Goal: Task Accomplishment & Management: Manage account settings

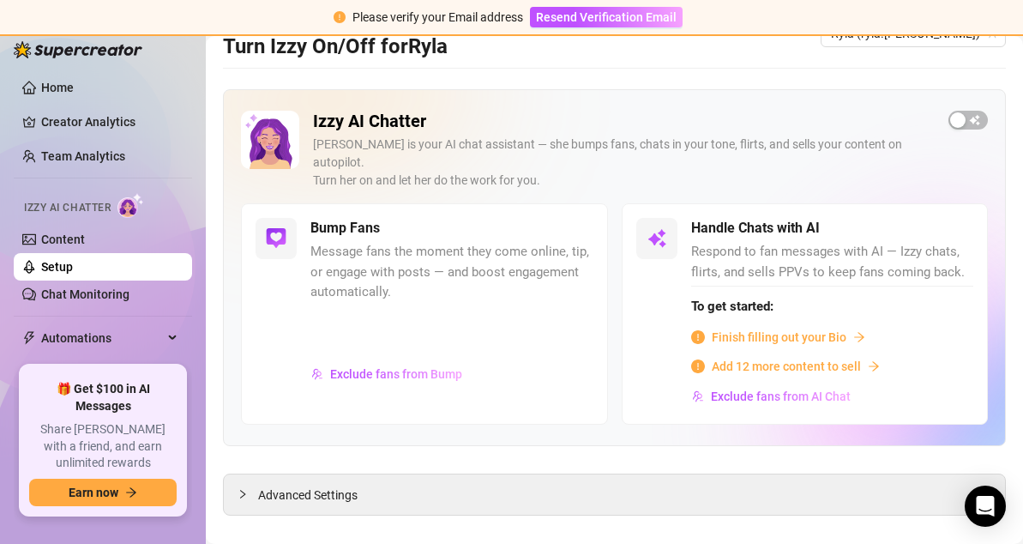
scroll to position [47, 0]
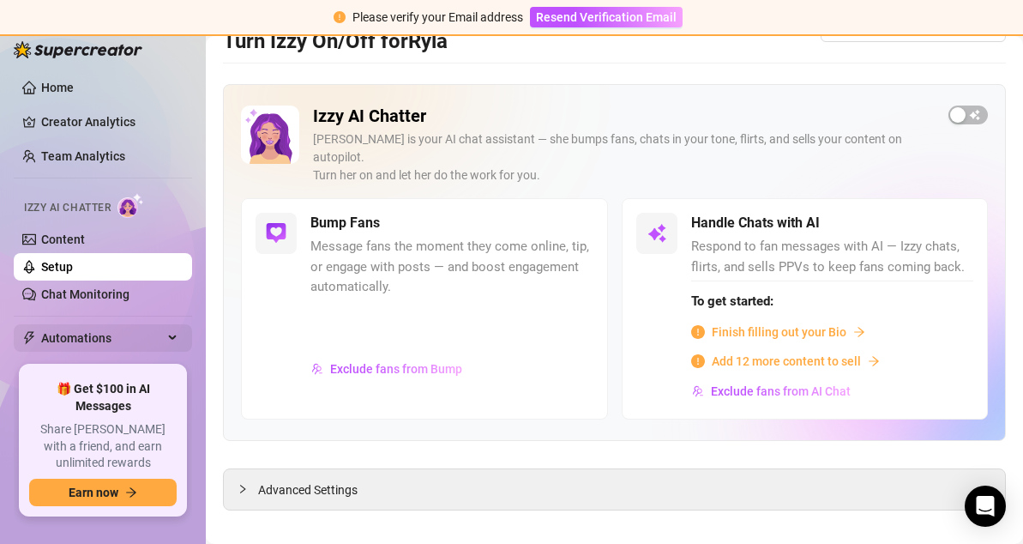
click at [130, 330] on span "Automations" at bounding box center [102, 337] width 122 height 27
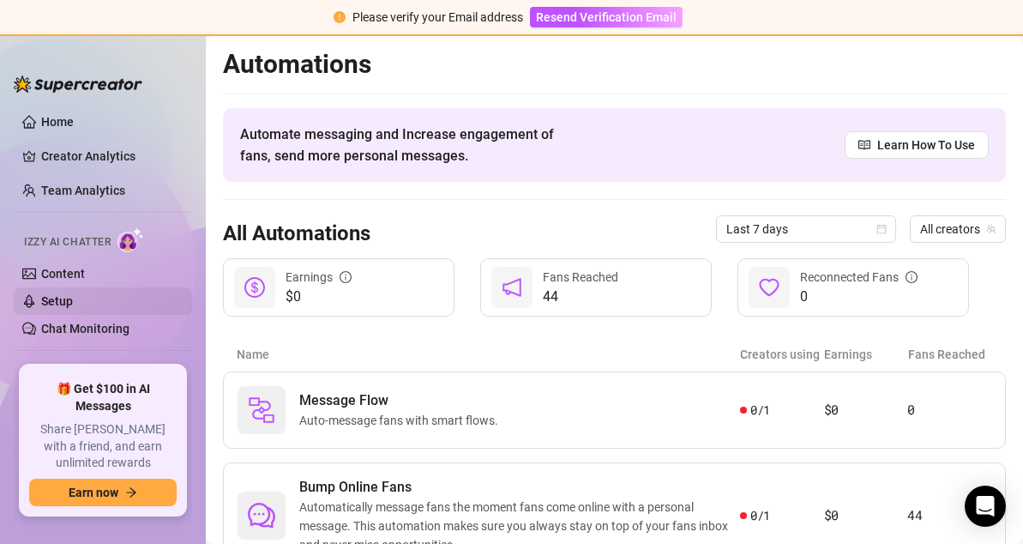
click at [73, 295] on link "Setup" at bounding box center [57, 301] width 32 height 14
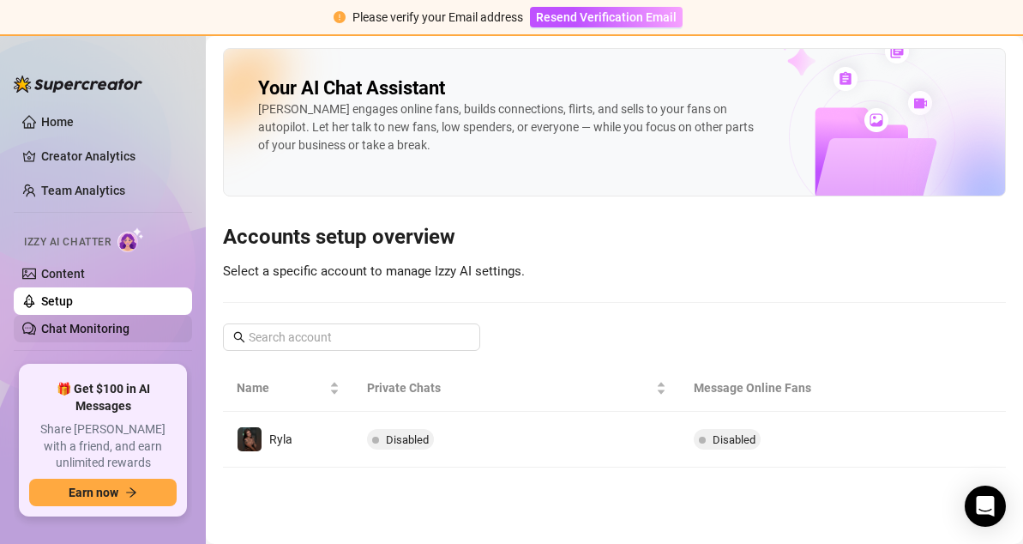
click at [114, 323] on link "Chat Monitoring" at bounding box center [85, 329] width 88 height 14
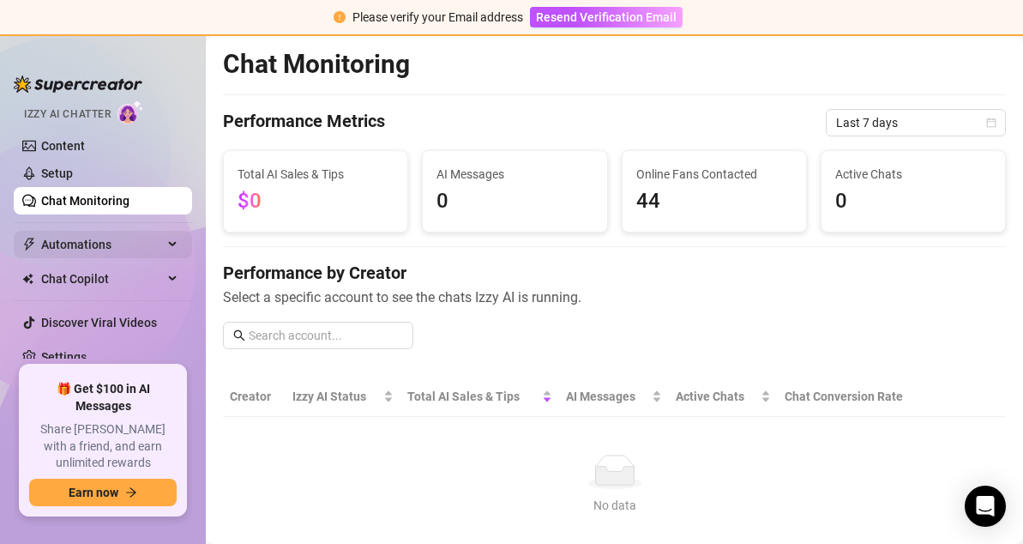
scroll to position [130, 0]
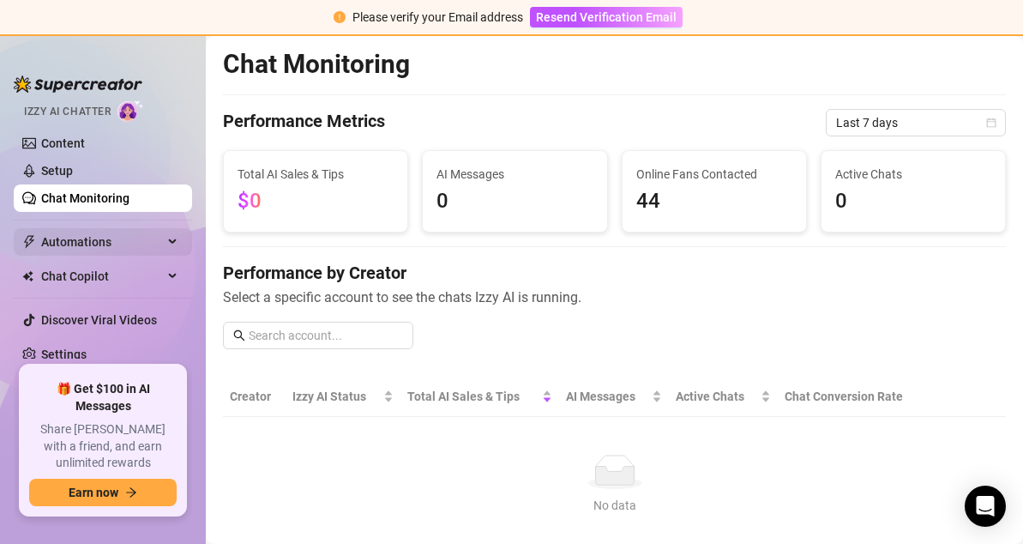
click at [129, 238] on span "Automations" at bounding box center [102, 241] width 122 height 27
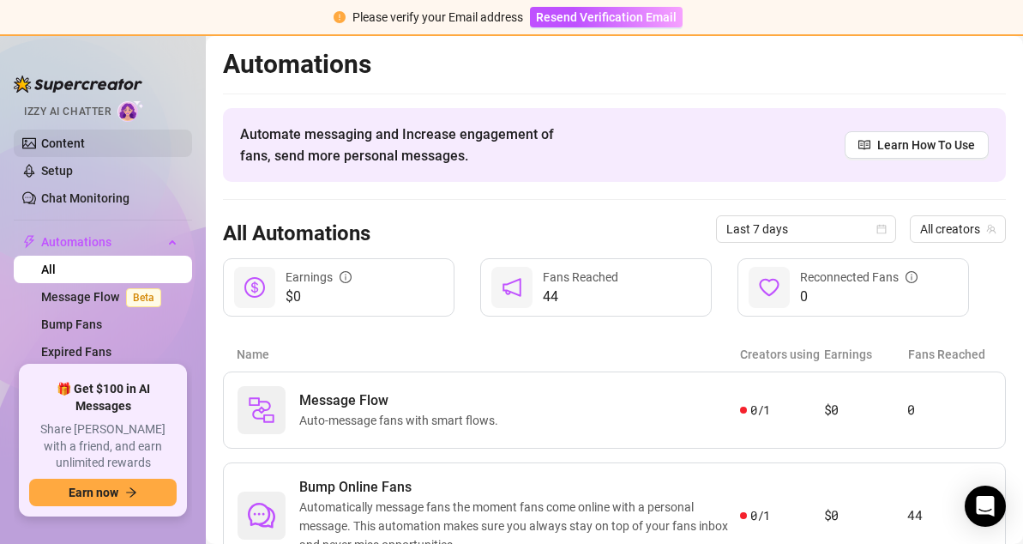
click at [43, 141] on link "Content" at bounding box center [63, 143] width 44 height 14
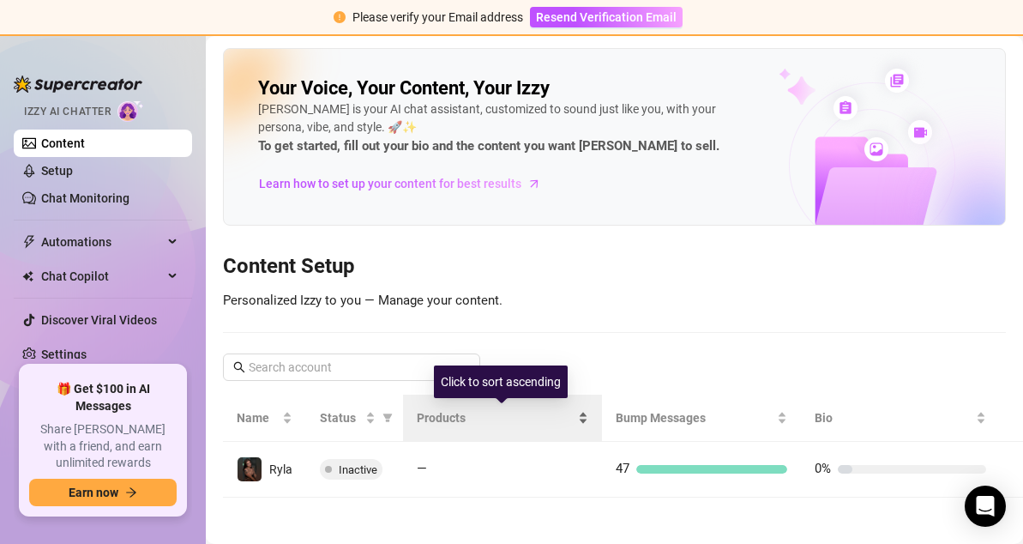
scroll to position [5, 0]
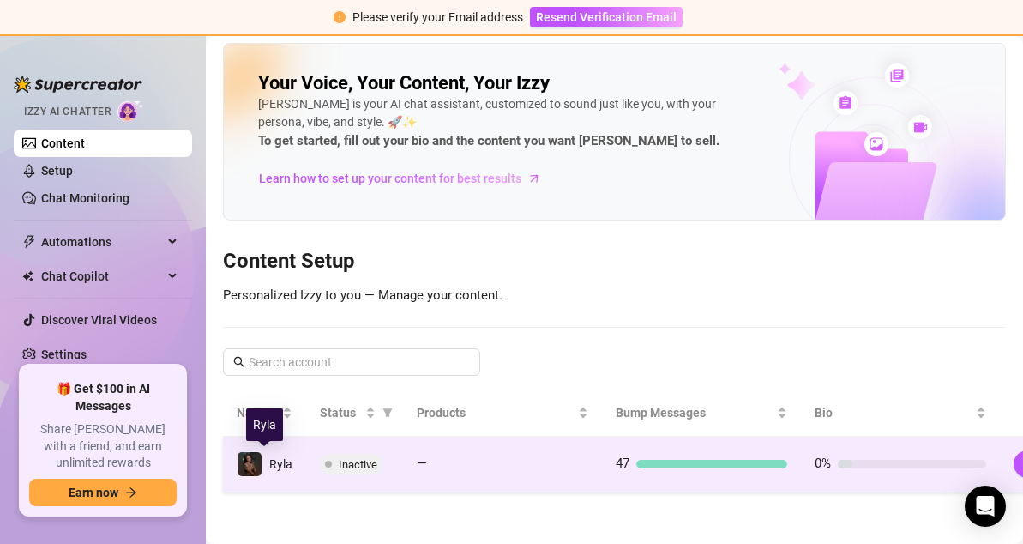
click at [281, 458] on span "Ryla" at bounding box center [280, 464] width 23 height 14
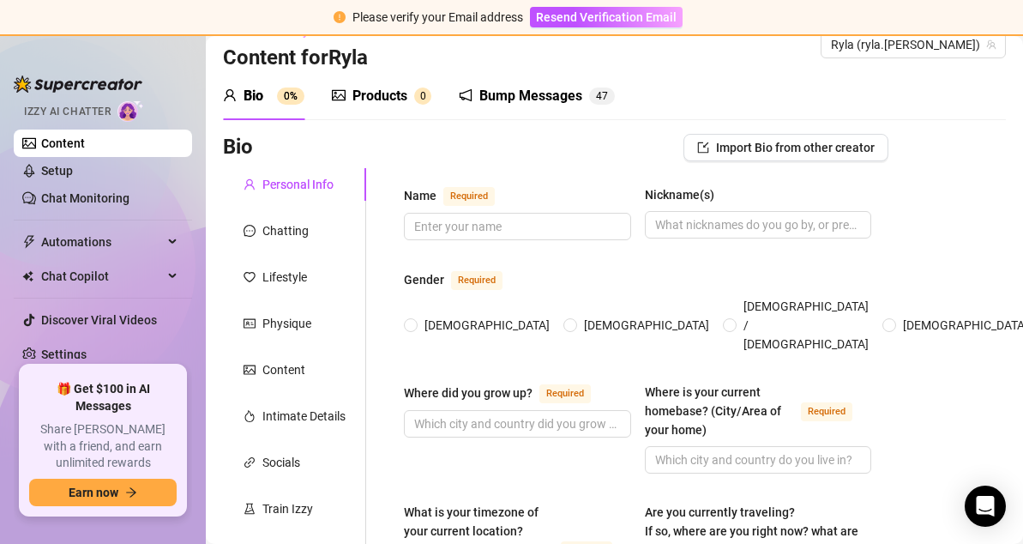
scroll to position [15, 0]
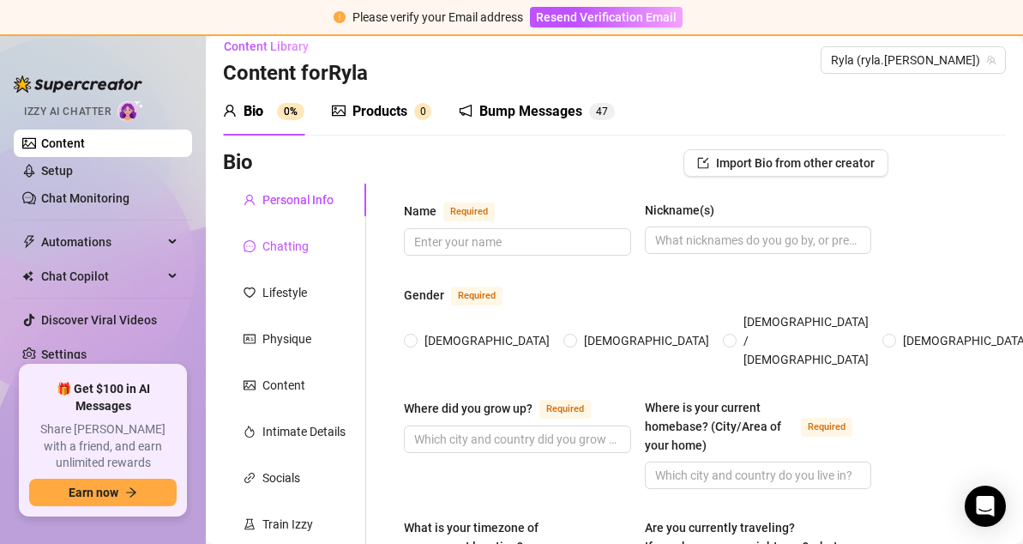
click at [297, 247] on div "Chatting" at bounding box center [285, 246] width 46 height 19
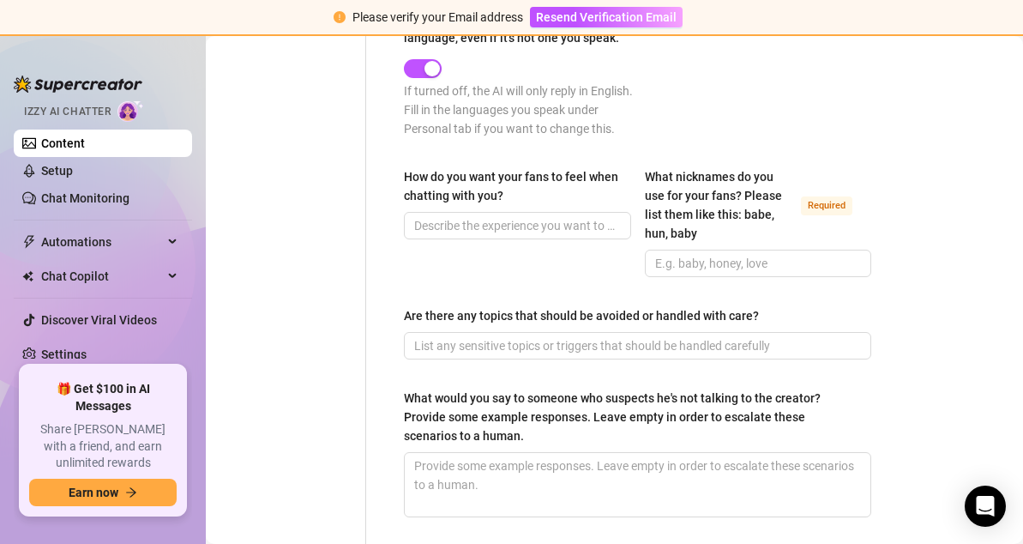
scroll to position [1240, 0]
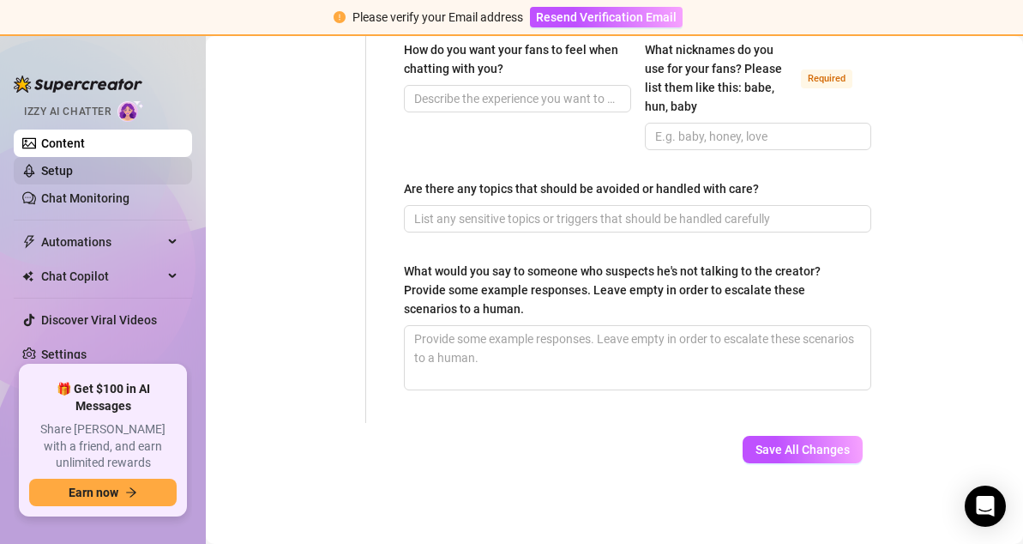
click at [61, 171] on link "Setup" at bounding box center [57, 171] width 32 height 14
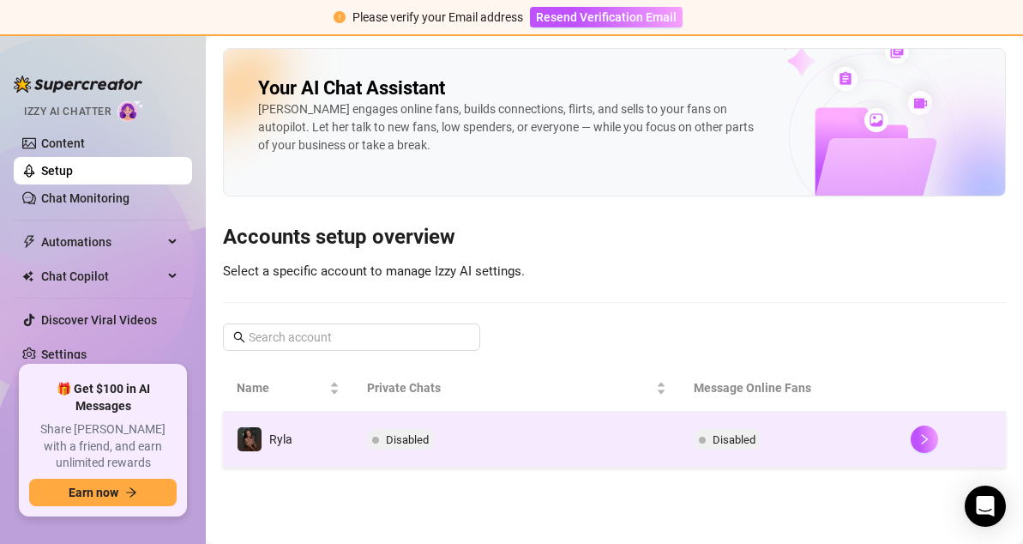
click at [350, 436] on td "Ryla" at bounding box center [288, 440] width 130 height 56
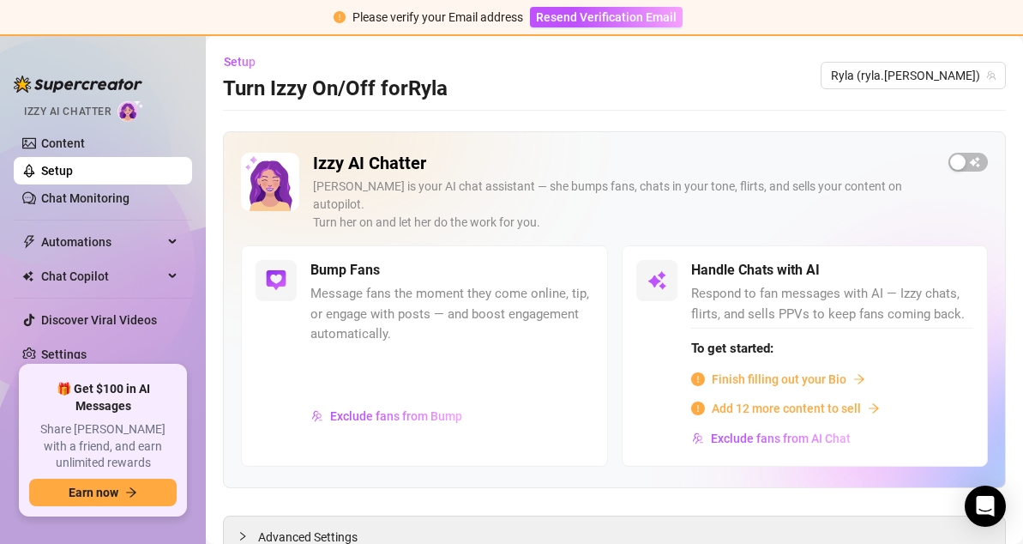
scroll to position [47, 0]
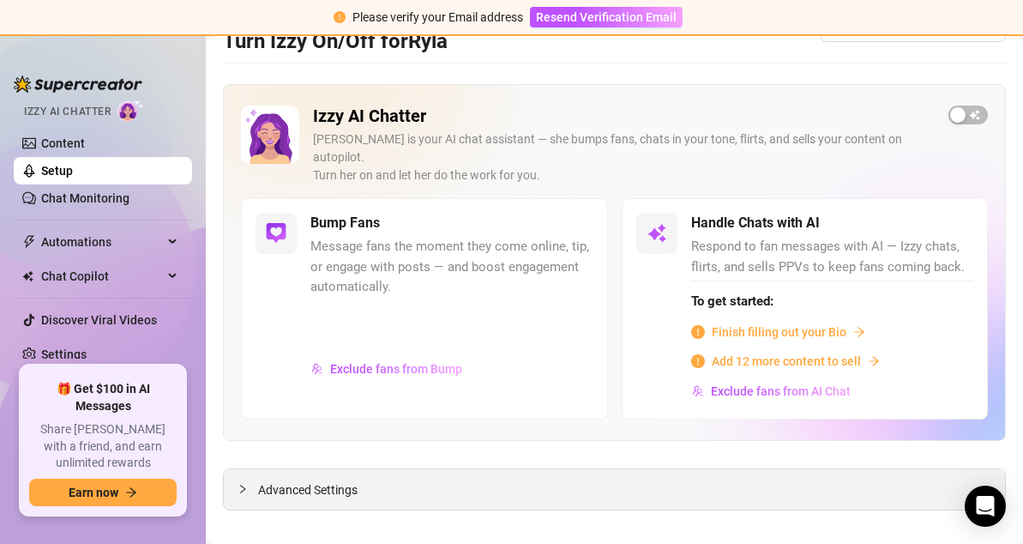
click at [387, 472] on div "Advanced Settings" at bounding box center [614, 489] width 781 height 40
click at [258, 480] on span "Advanced Settings" at bounding box center [307, 489] width 99 height 19
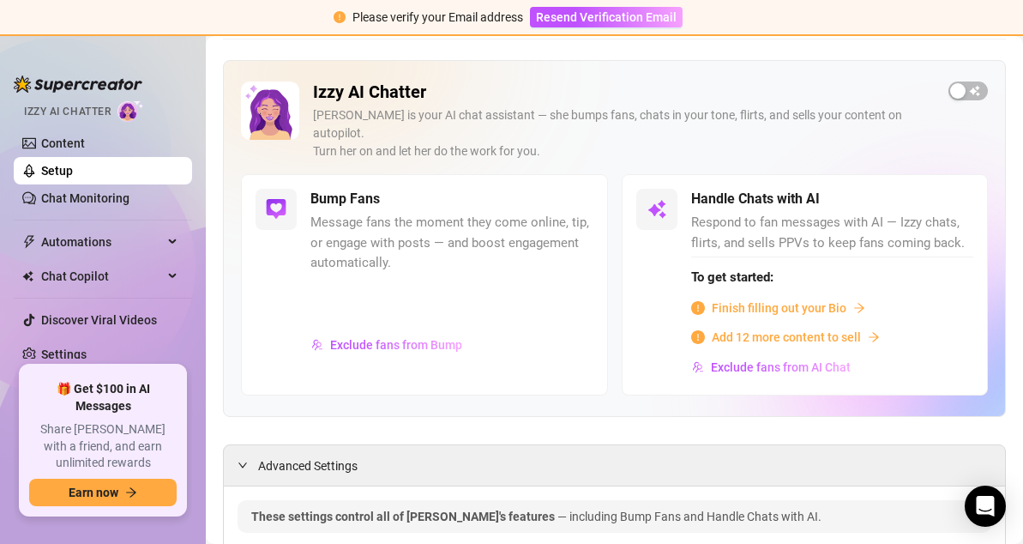
scroll to position [0, 0]
